Goal: Task Accomplishment & Management: Manage account settings

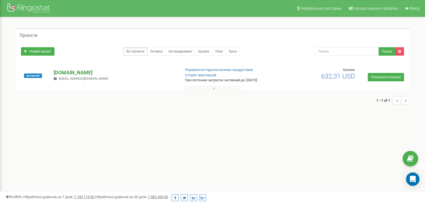
click at [68, 72] on p "[DOMAIN_NAME]" at bounding box center [115, 72] width 122 height 7
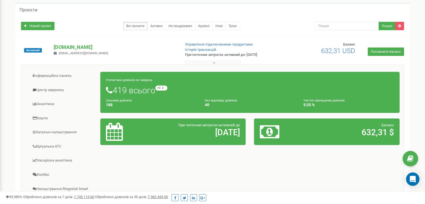
scroll to position [84, 0]
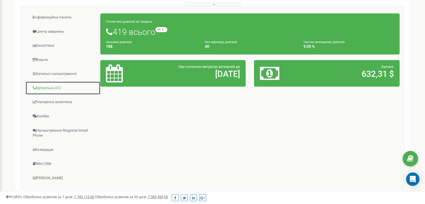
click at [50, 90] on link "Віртуальна АТС" at bounding box center [62, 88] width 75 height 14
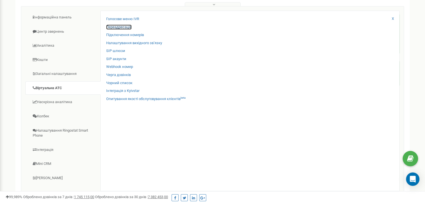
click at [123, 26] on link "Переадресація" at bounding box center [118, 27] width 25 height 5
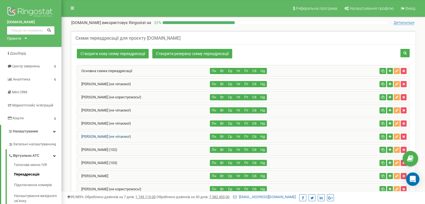
click at [105, 137] on link "Равлик Наталія (не чіпаємо!)" at bounding box center [104, 136] width 54 height 4
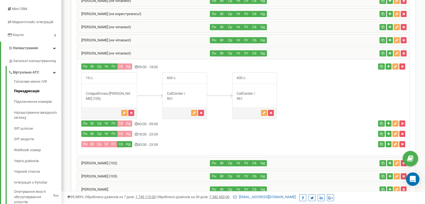
scroll to position [84, 0]
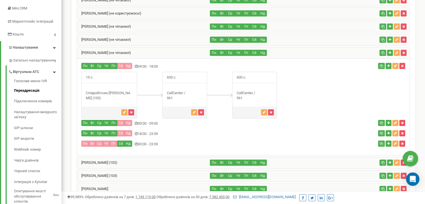
click at [183, 91] on div "CallCenter / 961" at bounding box center [185, 96] width 44 height 10
click at [200, 113] on icon "button" at bounding box center [201, 112] width 3 height 3
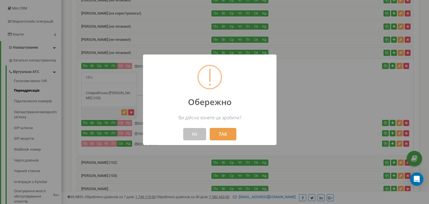
click at [226, 135] on button "ТАК" at bounding box center [223, 134] width 27 height 12
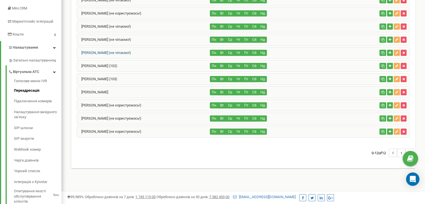
click at [101, 53] on link "[PERSON_NAME] (не чіпаємо!)" at bounding box center [104, 53] width 54 height 4
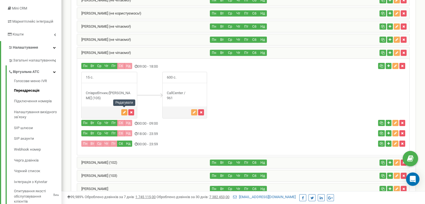
click at [124, 111] on icon "button" at bounding box center [124, 112] width 3 height 3
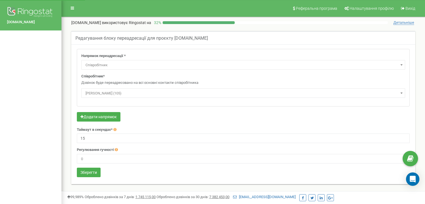
select select "Employee"
select select "300395"
select select "Employee"
select select "300395"
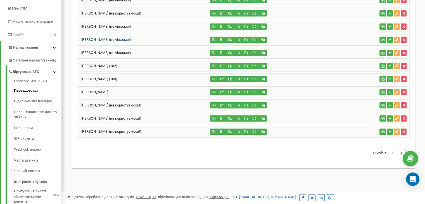
click at [102, 39] on link "[PERSON_NAME] (не чіпаємо!)" at bounding box center [104, 39] width 54 height 4
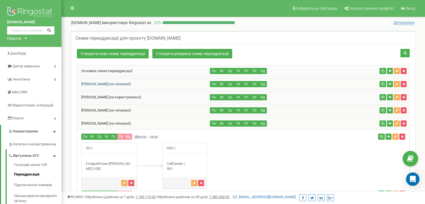
click at [102, 83] on link "[PERSON_NAME] (не чіпаємо!)" at bounding box center [104, 84] width 54 height 4
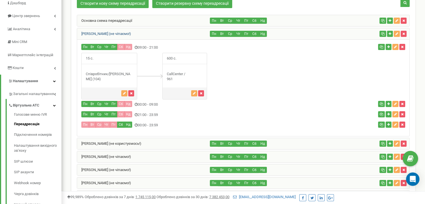
scroll to position [84, 0]
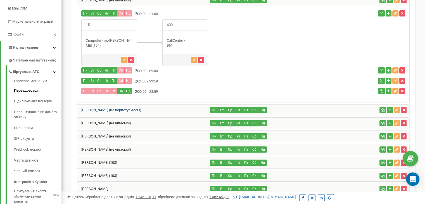
click at [107, 108] on link "[PERSON_NAME] (не користуємось!)" at bounding box center [109, 110] width 64 height 4
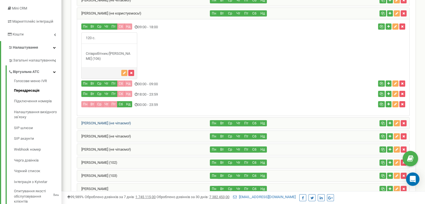
click at [99, 121] on link "[PERSON_NAME] (не чіпаємо!)" at bounding box center [104, 123] width 54 height 4
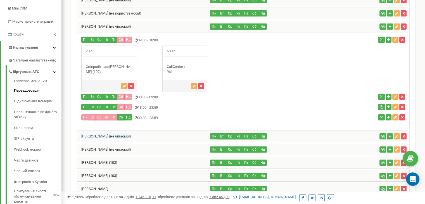
click at [101, 136] on link "[PERSON_NAME] (не чіпаємо!)" at bounding box center [104, 136] width 54 height 4
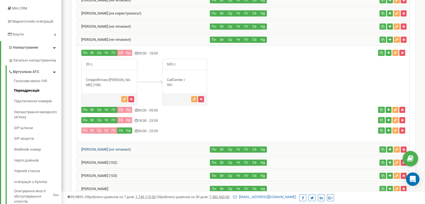
click at [99, 148] on link "[PERSON_NAME] (не чіпаємо!)" at bounding box center [104, 149] width 54 height 4
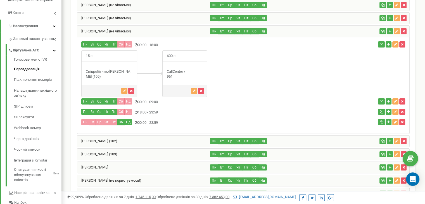
scroll to position [28, 0]
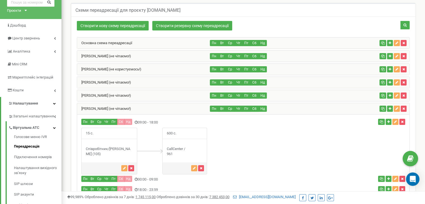
click at [93, 51] on div "[PERSON_NAME] (не чіпаємо!)" at bounding box center [143, 56] width 133 height 11
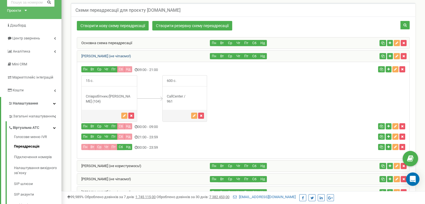
click at [95, 54] on link "[PERSON_NAME] (не чіпаємо!)" at bounding box center [104, 56] width 54 height 4
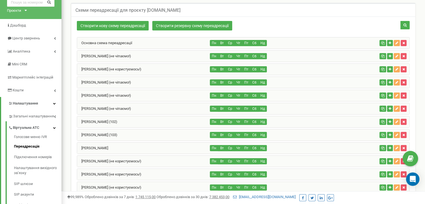
click at [96, 65] on div "[PERSON_NAME] (не користуємось!)" at bounding box center [143, 69] width 133 height 11
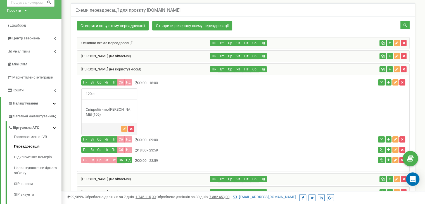
click at [96, 65] on div "Павлова Катерина (не користуємось!)" at bounding box center [143, 69] width 133 height 11
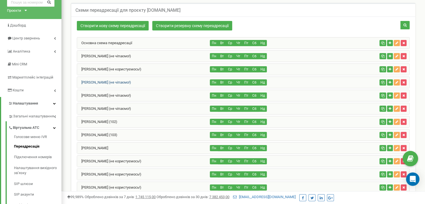
click at [99, 81] on link "Курілова Наталія (не чіпаємо!)" at bounding box center [104, 82] width 54 height 4
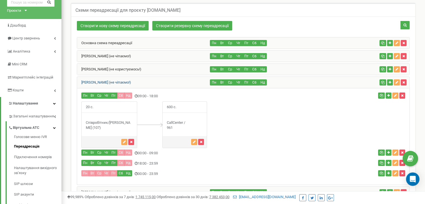
click at [99, 81] on link "Курілова Наталія (не чіпаємо!)" at bounding box center [104, 82] width 54 height 4
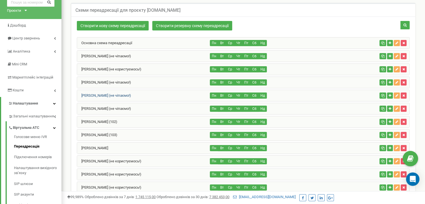
click at [100, 95] on link "Могилевич Юлія (не чіпаємо!)" at bounding box center [104, 95] width 54 height 4
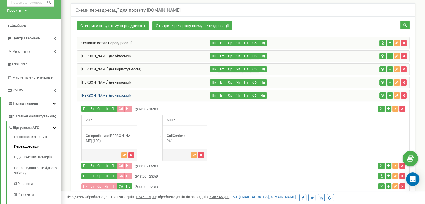
click at [100, 95] on link "[PERSON_NAME] (не чіпаємо!)" at bounding box center [104, 95] width 54 height 4
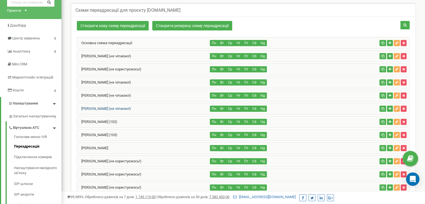
click at [99, 108] on link "[PERSON_NAME] (не чіпаємо!)" at bounding box center [104, 108] width 54 height 4
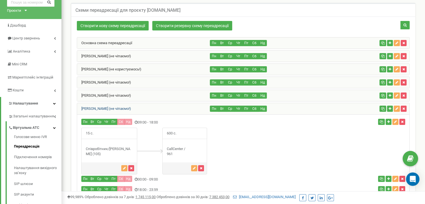
click at [99, 108] on link "[PERSON_NAME] (не чіпаємо!)" at bounding box center [104, 108] width 54 height 4
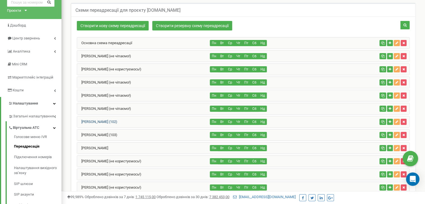
click at [99, 122] on link "[PERSON_NAME] (102)" at bounding box center [97, 122] width 40 height 4
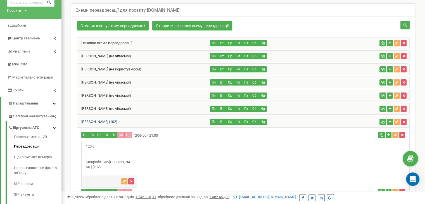
click at [99, 122] on link "[PERSON_NAME] (102)" at bounding box center [97, 122] width 40 height 4
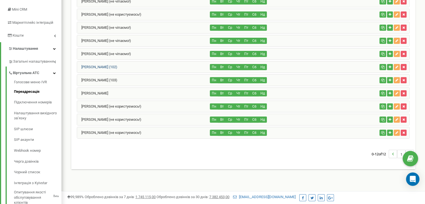
scroll to position [84, 0]
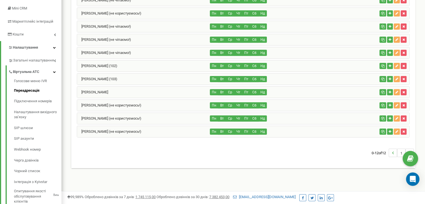
click at [97, 88] on div "[PERSON_NAME]" at bounding box center [143, 92] width 133 height 11
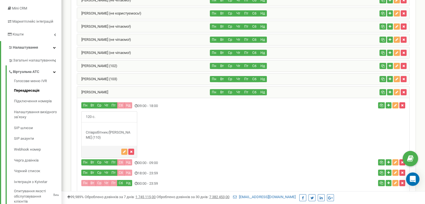
click at [97, 88] on div "[PERSON_NAME]" at bounding box center [143, 92] width 133 height 11
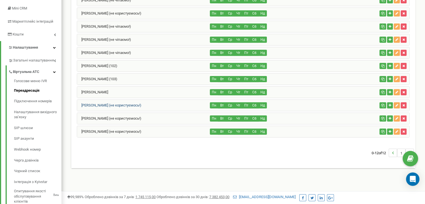
click at [100, 104] on link "[PERSON_NAME] (не користуємось!)" at bounding box center [109, 105] width 64 height 4
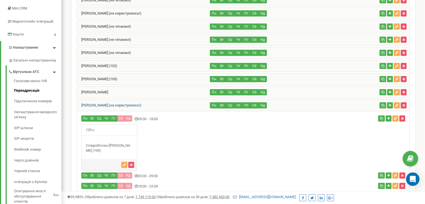
click at [100, 104] on link "[PERSON_NAME] (не користуємось!)" at bounding box center [109, 105] width 64 height 4
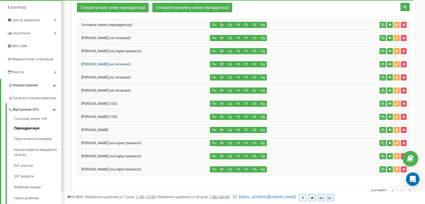
scroll to position [56, 0]
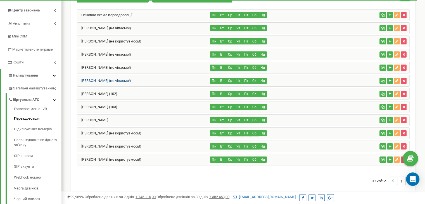
click at [99, 81] on link "[PERSON_NAME] (не чіпаємо!)" at bounding box center [104, 80] width 54 height 4
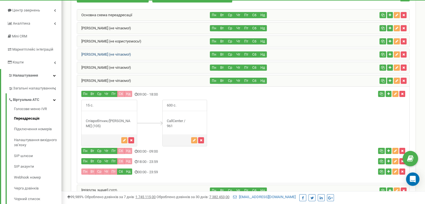
click at [106, 54] on link "[PERSON_NAME] (не чіпаємо!)" at bounding box center [104, 54] width 54 height 4
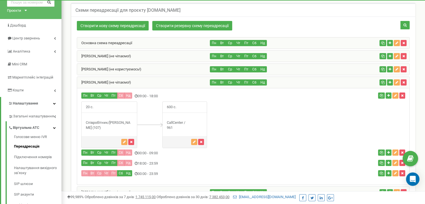
scroll to position [162, 0]
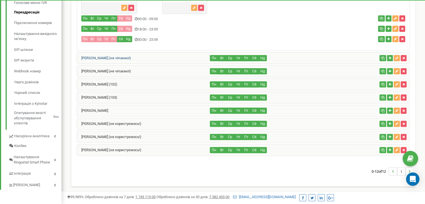
click at [98, 56] on link "[PERSON_NAME] (не чіпаємо!)" at bounding box center [104, 58] width 54 height 4
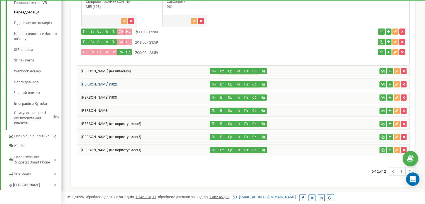
scroll to position [78, 0]
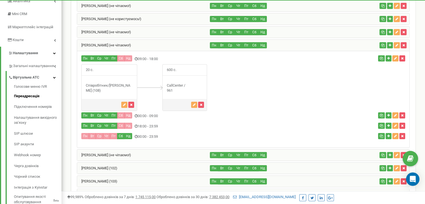
click at [102, 46] on div "[PERSON_NAME] (не чіпаємо!)" at bounding box center [143, 45] width 133 height 11
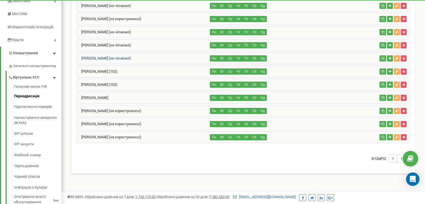
click at [98, 57] on link "[PERSON_NAME] (не чіпаємо!)" at bounding box center [104, 58] width 54 height 4
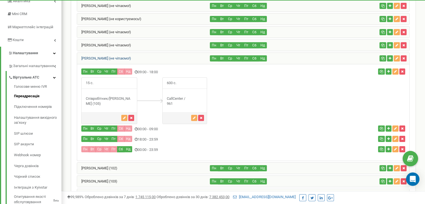
click at [98, 57] on link "[PERSON_NAME] (не чіпаємо!)" at bounding box center [104, 58] width 54 height 4
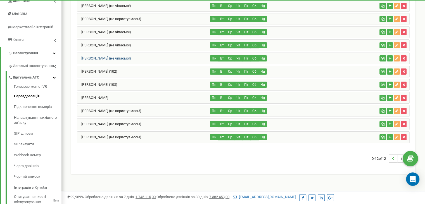
scroll to position [22, 0]
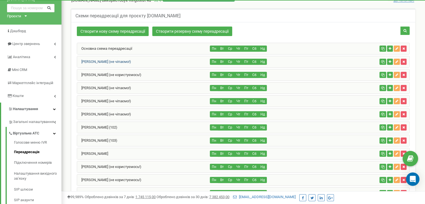
click at [101, 61] on link "[PERSON_NAME] (не чіпаємо!)" at bounding box center [104, 61] width 54 height 4
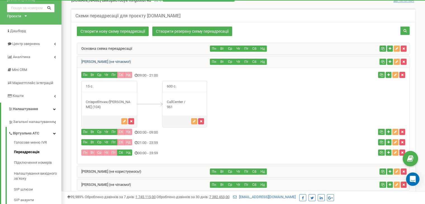
click at [101, 61] on link "[PERSON_NAME] (не чіпаємо!)" at bounding box center [104, 61] width 54 height 4
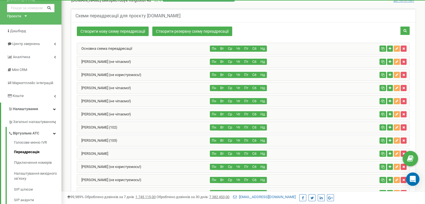
click at [100, 71] on div "[PERSON_NAME] (не користуємось!)" at bounding box center [143, 74] width 133 height 11
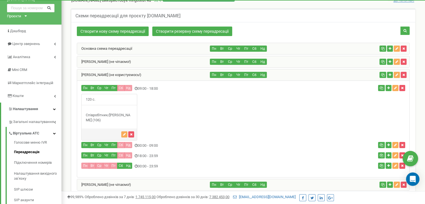
click at [100, 71] on div "[PERSON_NAME] (не користуємось!)" at bounding box center [143, 74] width 133 height 11
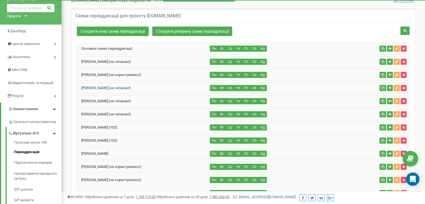
click at [104, 86] on link "[PERSON_NAME] (не чіпаємо!)" at bounding box center [104, 88] width 54 height 4
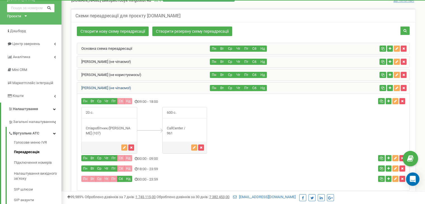
click at [104, 86] on link "[PERSON_NAME] (не чіпаємо!)" at bounding box center [104, 88] width 54 height 4
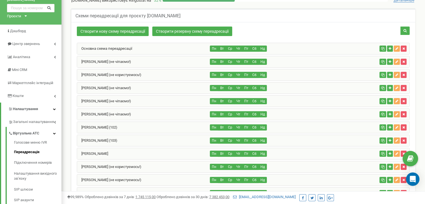
click at [101, 56] on div "[PERSON_NAME] (не чіпаємо!)" at bounding box center [143, 61] width 133 height 11
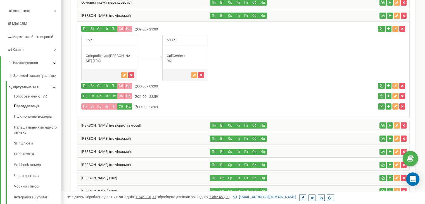
scroll to position [78, 0]
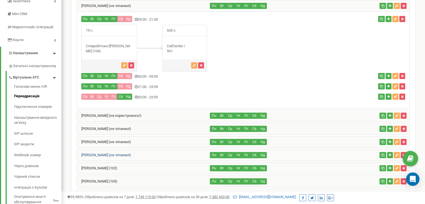
click at [100, 153] on link "[PERSON_NAME] (не чіпаємо!)" at bounding box center [104, 155] width 54 height 4
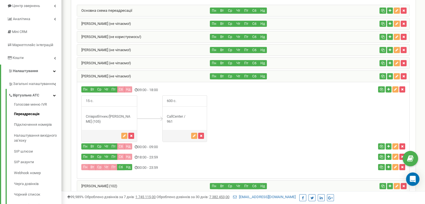
scroll to position [28, 0]
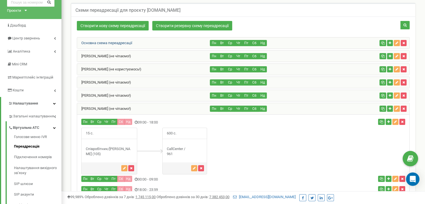
click at [122, 42] on link "Основна схема переадресації" at bounding box center [104, 43] width 55 height 4
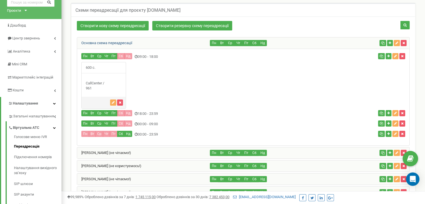
click at [122, 42] on link "Основна схема переадресації" at bounding box center [104, 43] width 55 height 4
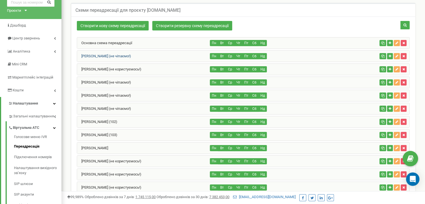
click at [111, 54] on link "[PERSON_NAME] (не чіпаємо!)" at bounding box center [104, 56] width 54 height 4
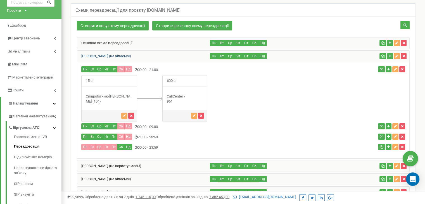
click at [111, 54] on link "[PERSON_NAME] (не чіпаємо!)" at bounding box center [104, 56] width 54 height 4
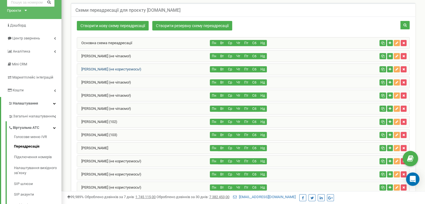
click at [109, 67] on link "[PERSON_NAME] (не користуємось!)" at bounding box center [109, 69] width 64 height 4
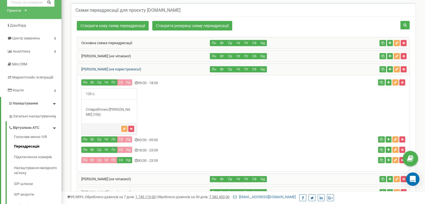
click at [109, 67] on link "[PERSON_NAME] (не користуємось!)" at bounding box center [109, 69] width 64 height 4
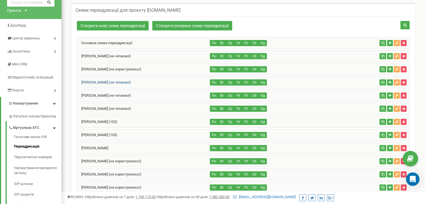
click at [113, 80] on link "[PERSON_NAME] (не чіпаємо!)" at bounding box center [104, 82] width 54 height 4
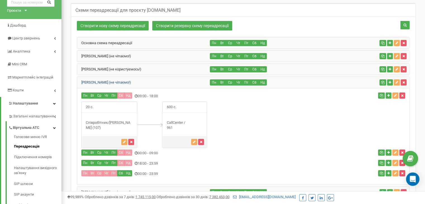
click at [113, 80] on link "[PERSON_NAME] (не чіпаємо!)" at bounding box center [104, 82] width 54 height 4
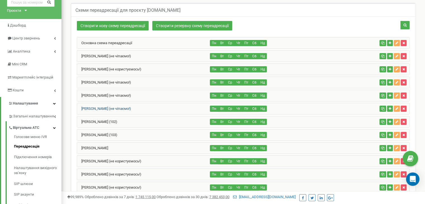
click at [107, 109] on link "[PERSON_NAME] (не чіпаємо!)" at bounding box center [104, 108] width 54 height 4
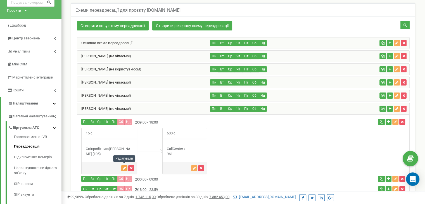
click at [123, 167] on icon "button" at bounding box center [124, 167] width 3 height 3
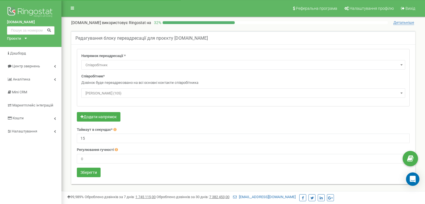
select select "Employee"
select select "300395"
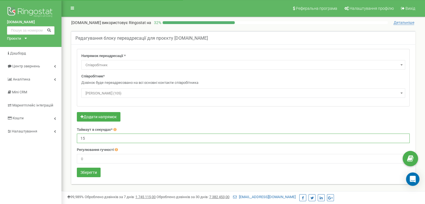
drag, startPoint x: 89, startPoint y: 138, endPoint x: 76, endPoint y: 139, distance: 13.4
click at [76, 139] on div "Напрямок переадресації * Не використовувати Голосова пошта IVR Webhook номер пе…" at bounding box center [243, 114] width 341 height 130
type input "2"
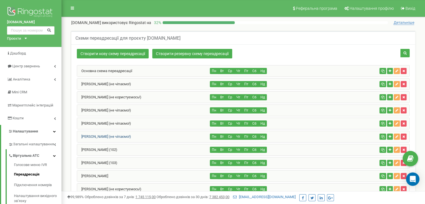
click at [98, 137] on link "[PERSON_NAME] (не чіпаємо!)" at bounding box center [104, 136] width 54 height 4
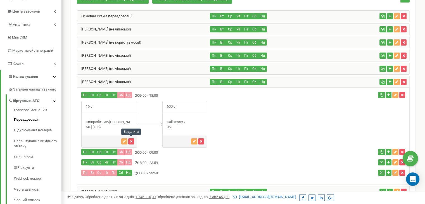
scroll to position [22, 0]
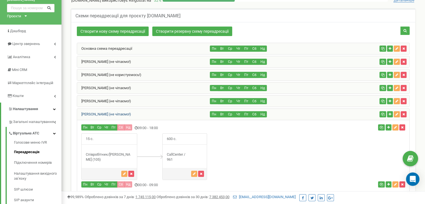
click at [103, 114] on link "[PERSON_NAME] (не чіпаємо!)" at bounding box center [104, 114] width 54 height 4
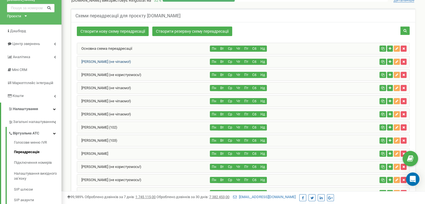
click at [111, 61] on link "[PERSON_NAME] (не чіпаємо!)" at bounding box center [104, 61] width 54 height 4
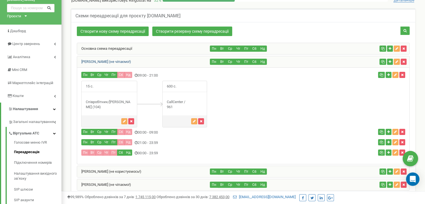
click at [111, 61] on link "[PERSON_NAME] (не чіпаємо!)" at bounding box center [104, 61] width 54 height 4
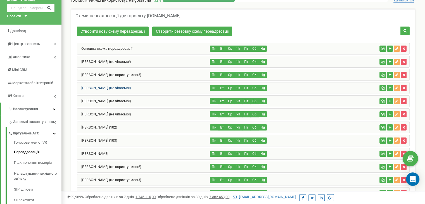
click at [110, 87] on link "[PERSON_NAME] (не чіпаємо!)" at bounding box center [104, 88] width 54 height 4
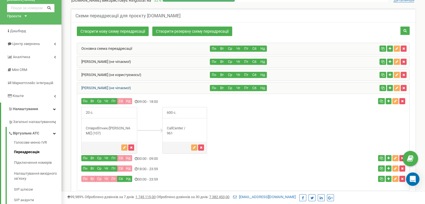
click at [110, 87] on link "[PERSON_NAME] (не чіпаємо!)" at bounding box center [104, 88] width 54 height 4
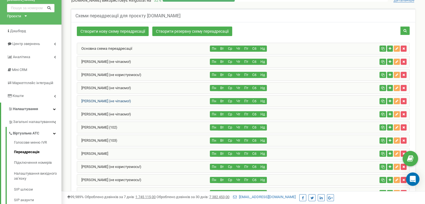
click at [112, 99] on link "[PERSON_NAME] (не чіпаємо!)" at bounding box center [104, 101] width 54 height 4
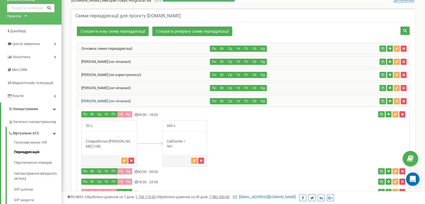
click at [112, 99] on link "[PERSON_NAME] (не чіпаємо!)" at bounding box center [104, 101] width 54 height 4
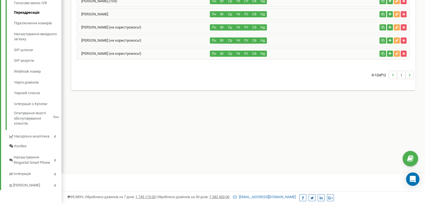
scroll to position [50, 0]
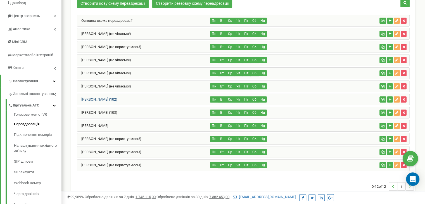
click at [108, 126] on link "[PERSON_NAME]" at bounding box center [92, 125] width 31 height 4
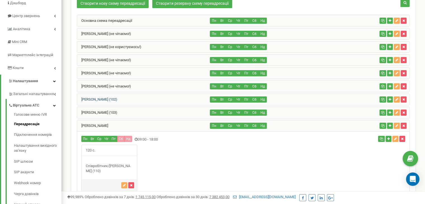
click at [108, 126] on link "[PERSON_NAME]" at bounding box center [92, 125] width 31 height 4
